Goal: Check status: Check status

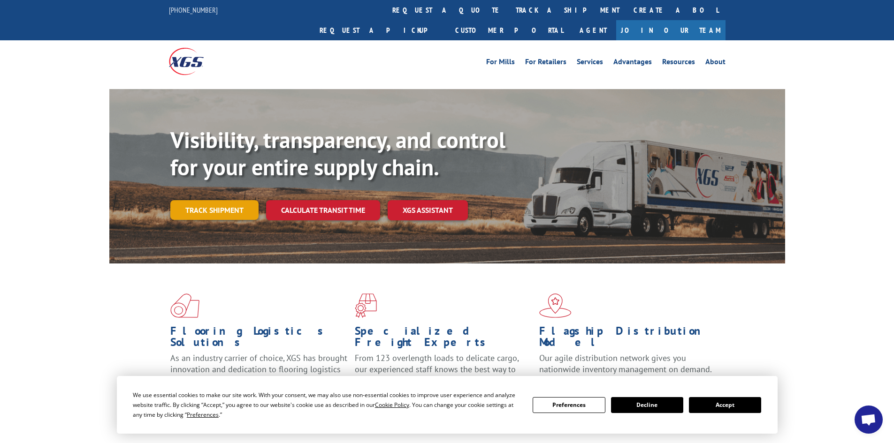
click at [245, 200] on link "Track shipment" at bounding box center [214, 210] width 88 height 20
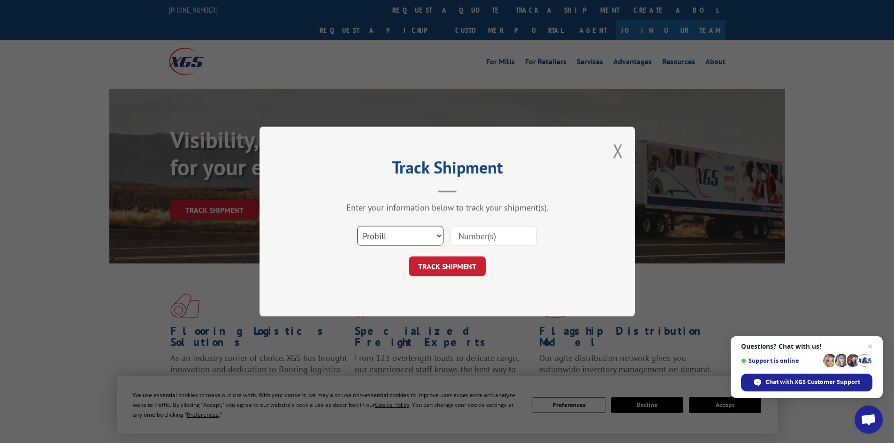
click at [439, 235] on select "Select category... Probill BOL PO" at bounding box center [400, 236] width 86 height 20
select select "po"
click at [357, 226] on select "Select category... Probill BOL PO" at bounding box center [400, 236] width 86 height 20
click at [470, 238] on input at bounding box center [493, 236] width 86 height 20
paste input "52554384"
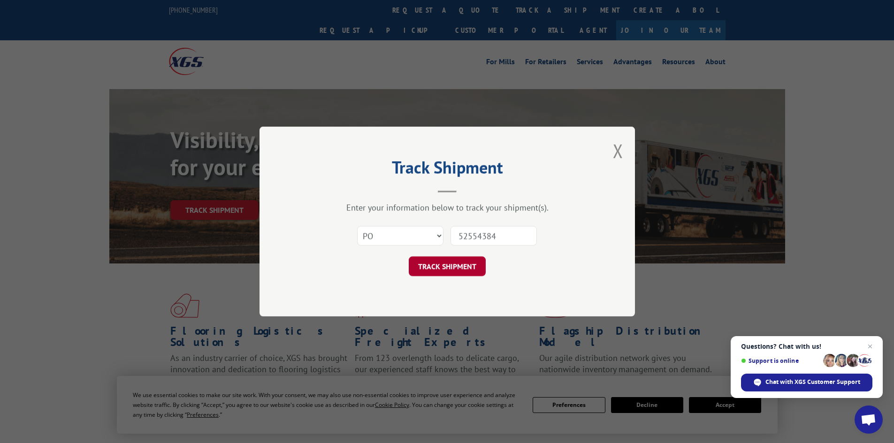
type input "52554384"
click at [450, 264] on button "TRACK SHIPMENT" at bounding box center [447, 267] width 77 height 20
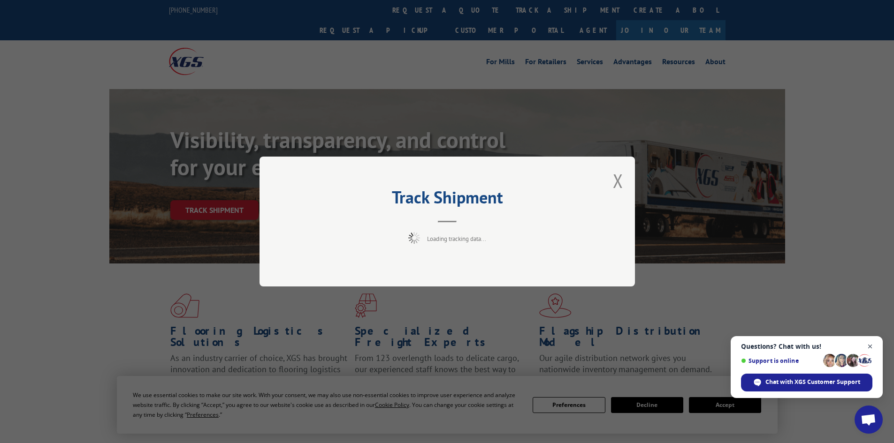
click at [872, 345] on span "Open chat" at bounding box center [870, 347] width 12 height 12
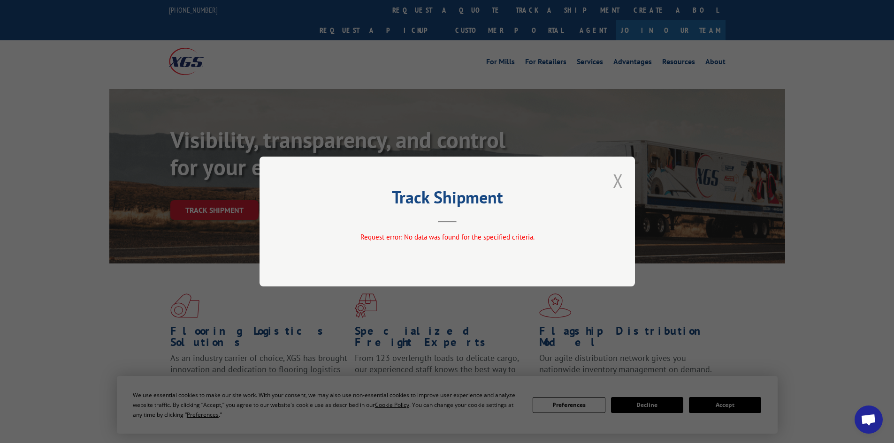
click at [617, 178] on button "Close modal" at bounding box center [618, 180] width 10 height 25
